Goal: Information Seeking & Learning: Learn about a topic

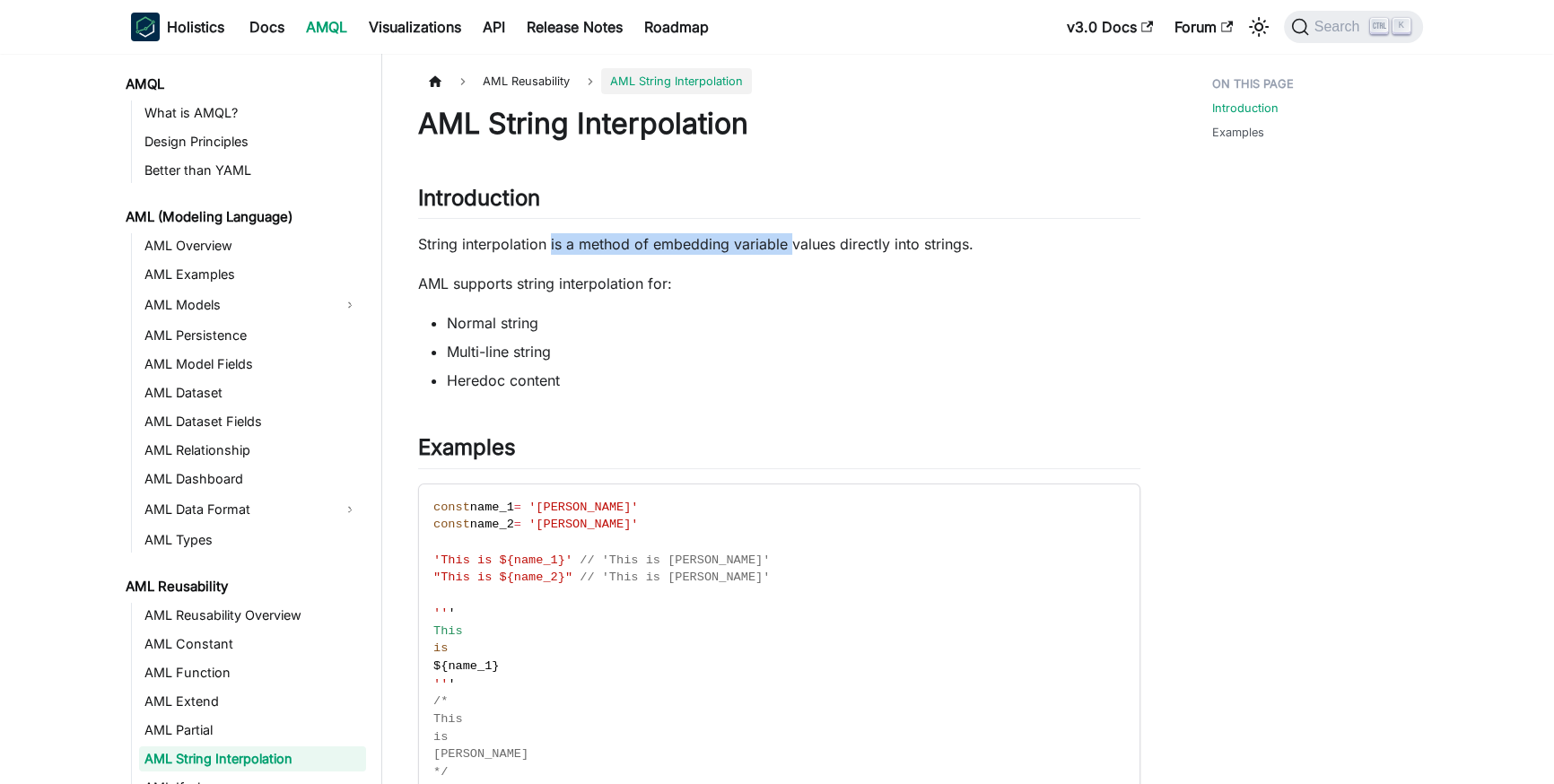
click at [824, 246] on p "String interpolation is a method of embedding variable values directly into str…" at bounding box center [779, 243] width 723 height 21
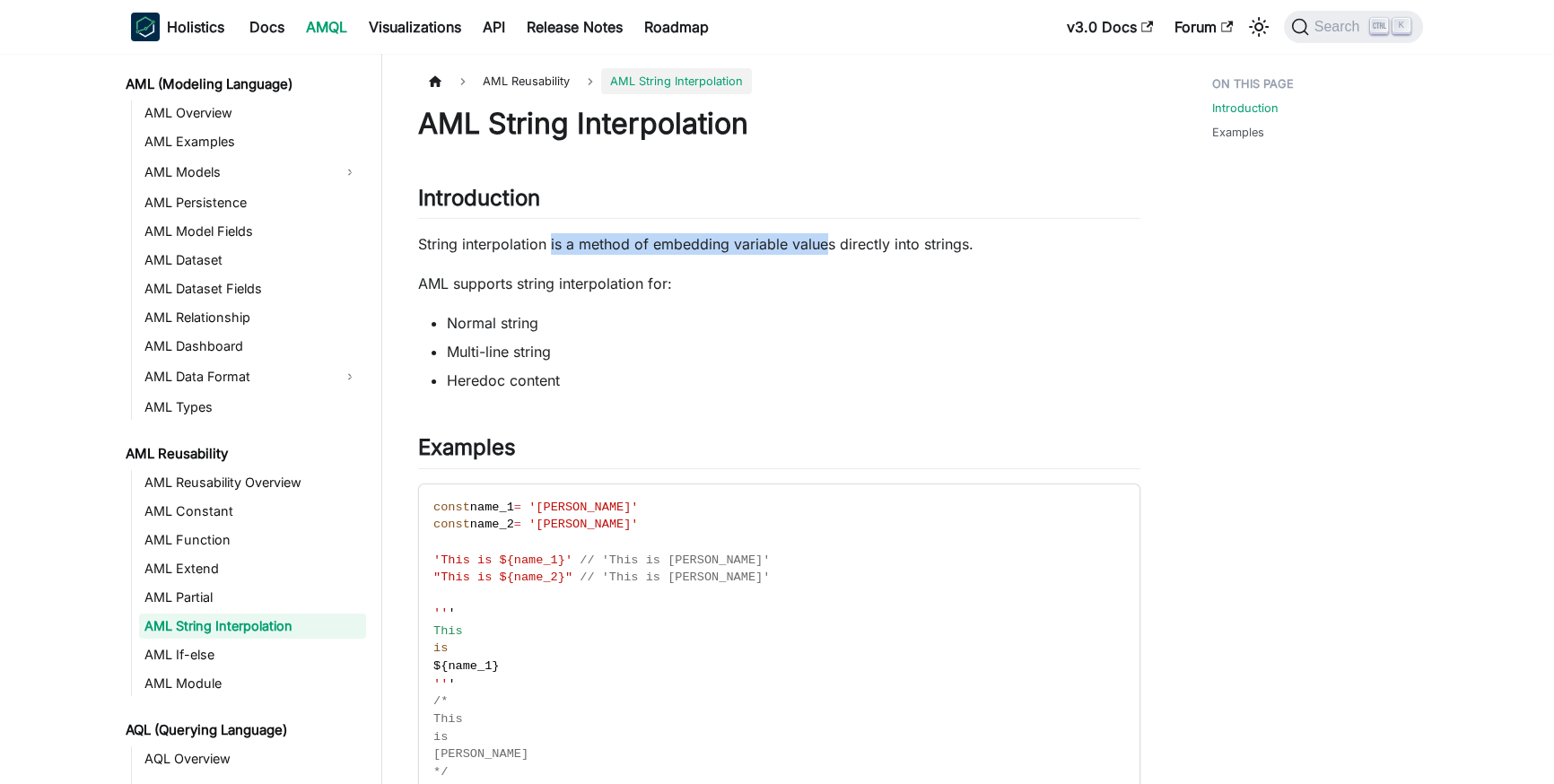
click at [824, 246] on p "String interpolation is a method of embedding variable values directly into str…" at bounding box center [779, 243] width 723 height 21
click at [755, 289] on p "AML supports string interpolation for:" at bounding box center [779, 284] width 723 height 21
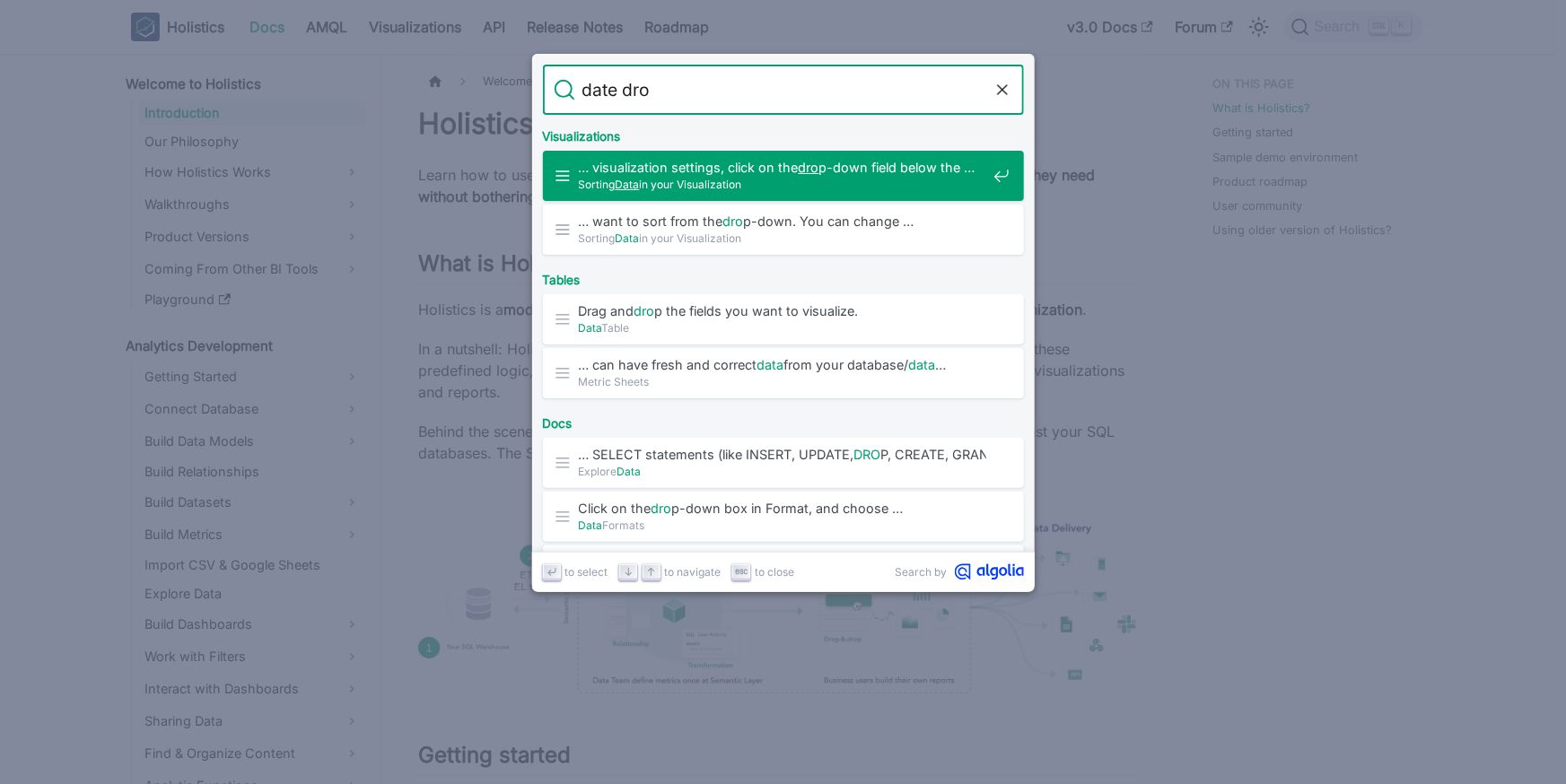
type input "date dr"
